Goal: Task Accomplishment & Management: Manage account settings

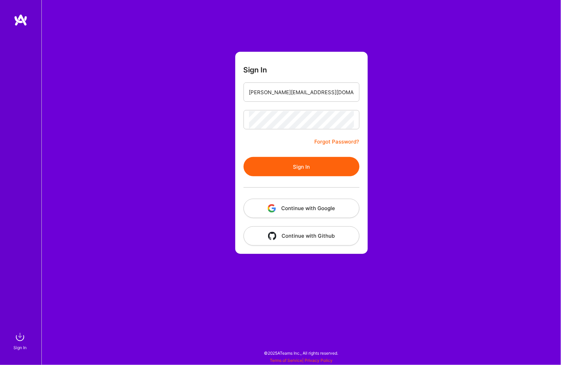
click at [286, 166] on button "Sign In" at bounding box center [302, 166] width 116 height 19
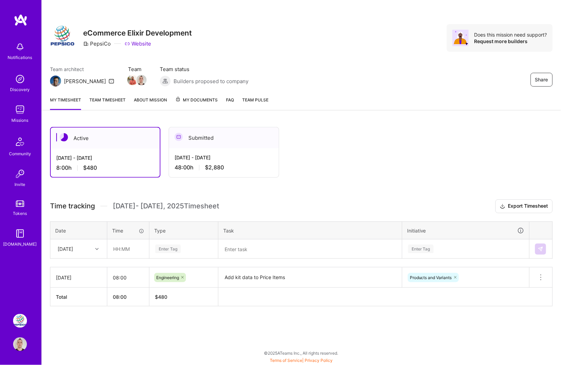
click at [265, 162] on div "[DATE] - [DATE] 48:00 h $2,880" at bounding box center [224, 162] width 110 height 28
